Goal: Task Accomplishment & Management: Use online tool/utility

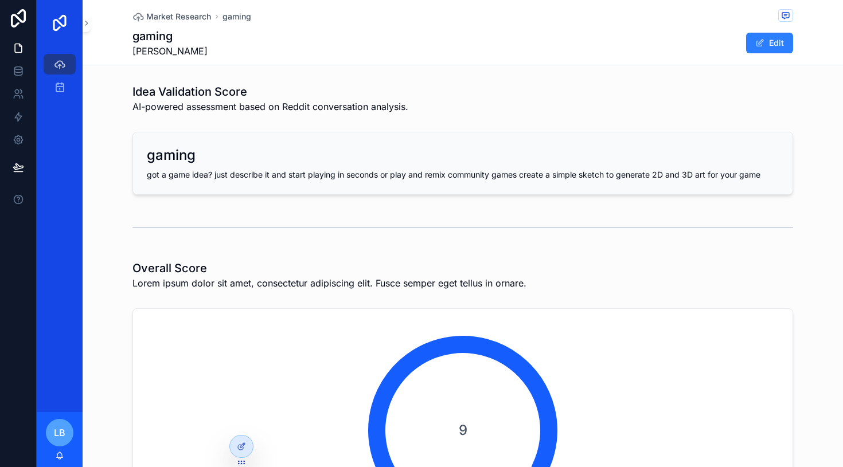
click at [241, 447] on icon at bounding box center [241, 446] width 9 height 9
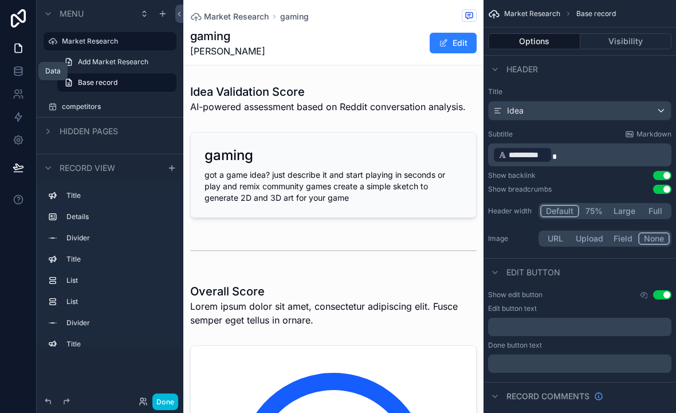
click at [21, 64] on link at bounding box center [18, 71] width 36 height 23
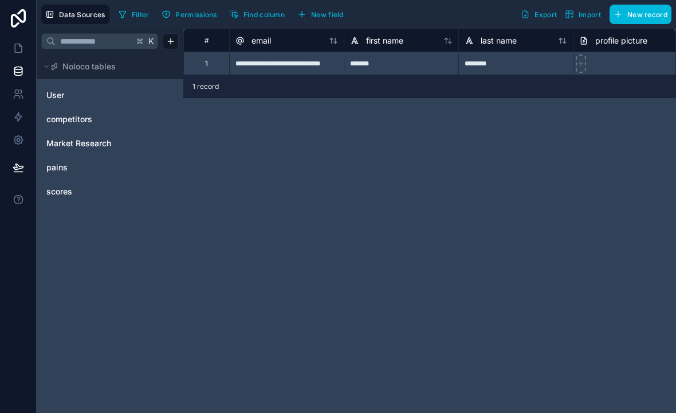
click at [122, 142] on link "Market Research" at bounding box center [92, 143] width 93 height 11
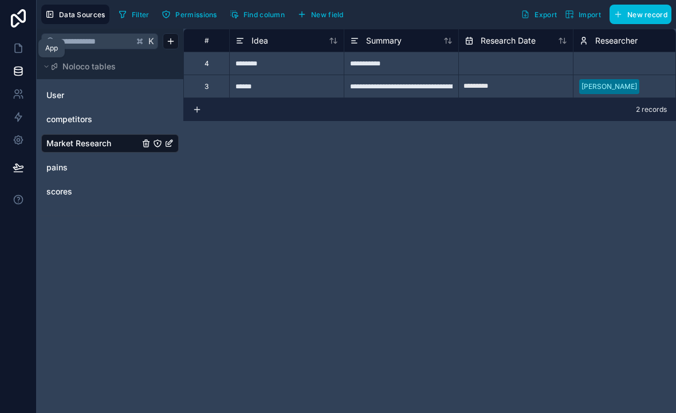
click at [12, 41] on link at bounding box center [18, 48] width 36 height 23
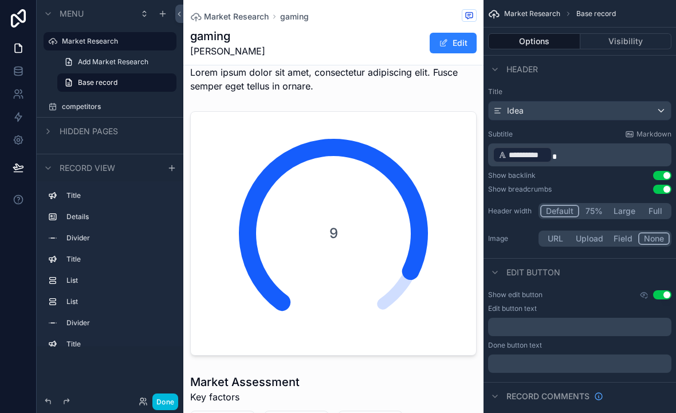
scroll to position [236, 0]
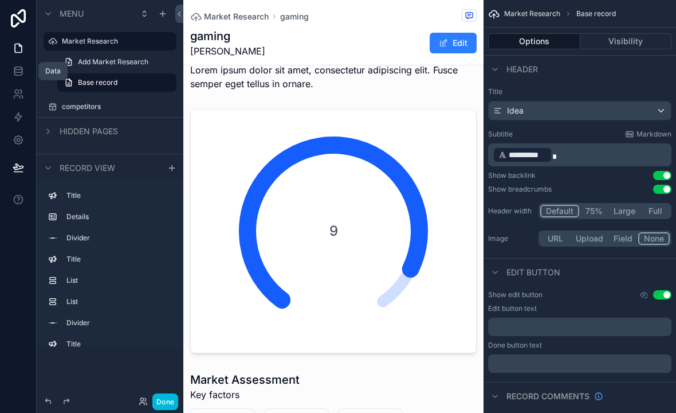
click at [14, 72] on icon at bounding box center [17, 73] width 7 height 5
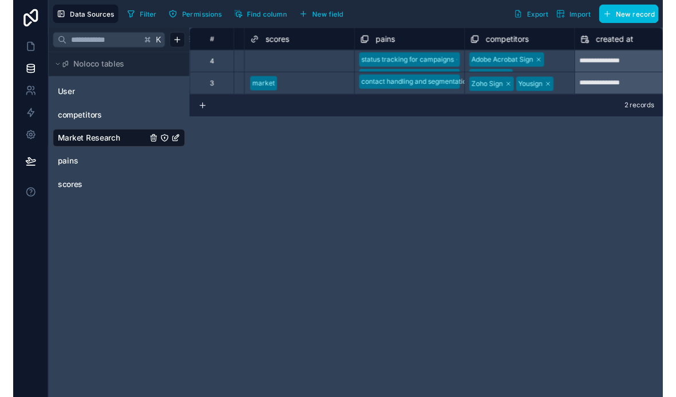
scroll to position [0, 560]
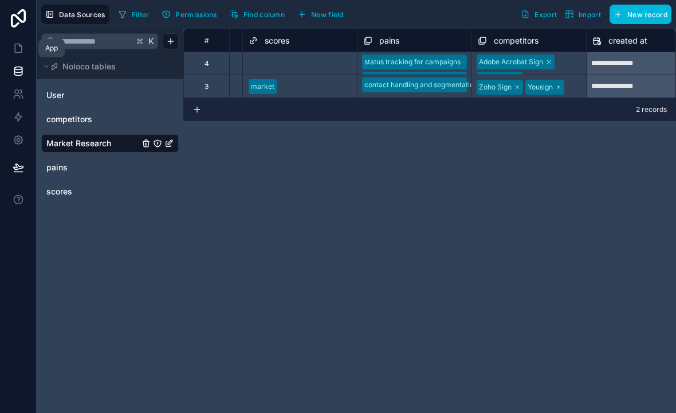
click at [22, 44] on icon at bounding box center [18, 47] width 11 height 11
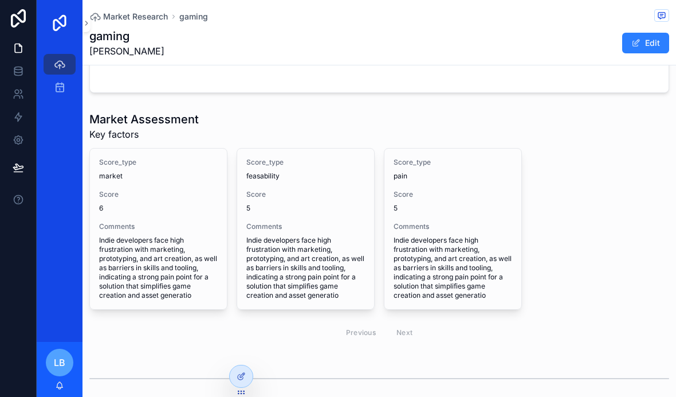
scroll to position [469, 0]
